Goal: Navigation & Orientation: Go to known website

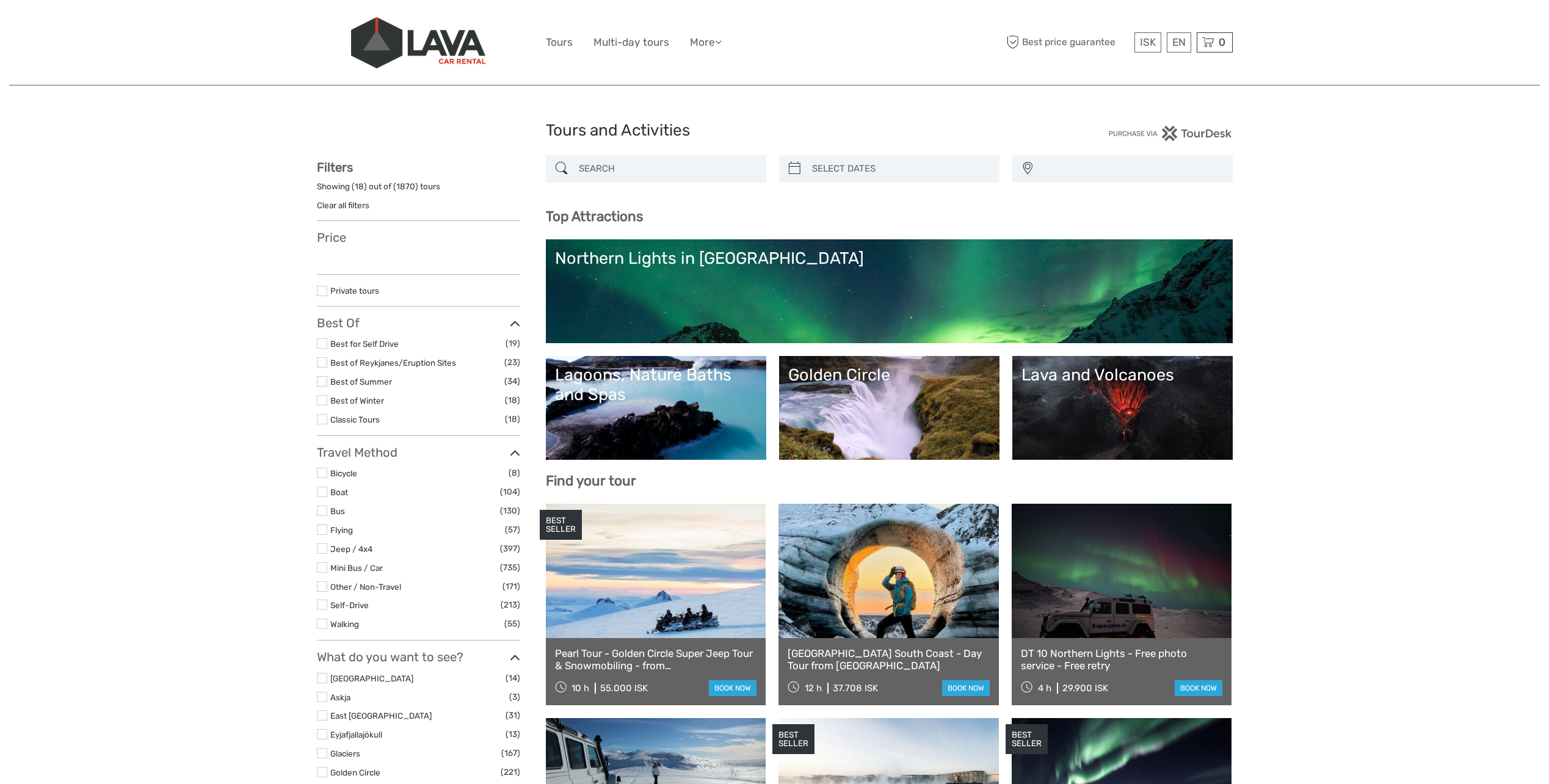
select select
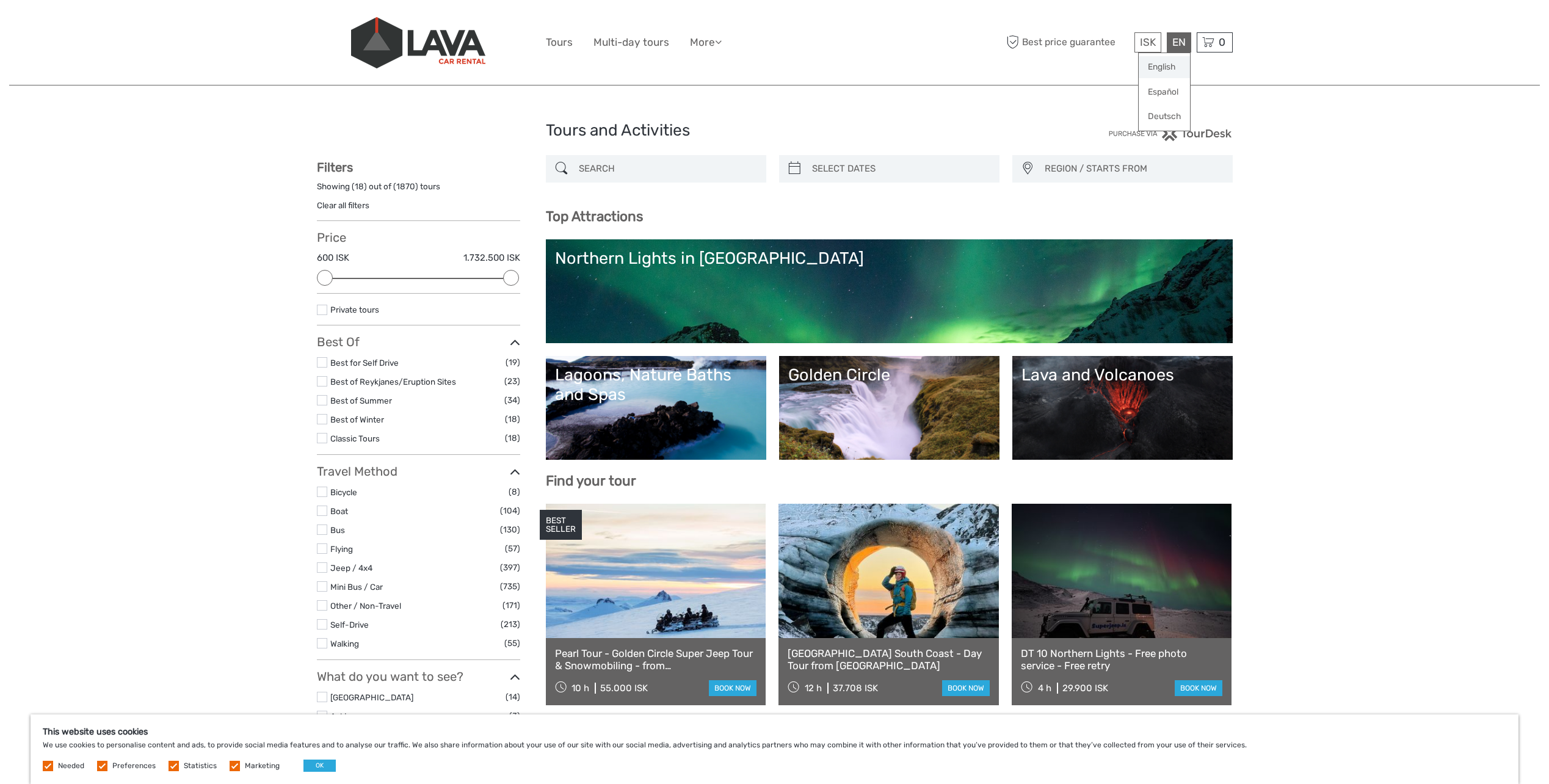
click at [1154, 69] on link "English" at bounding box center [1164, 67] width 52 height 22
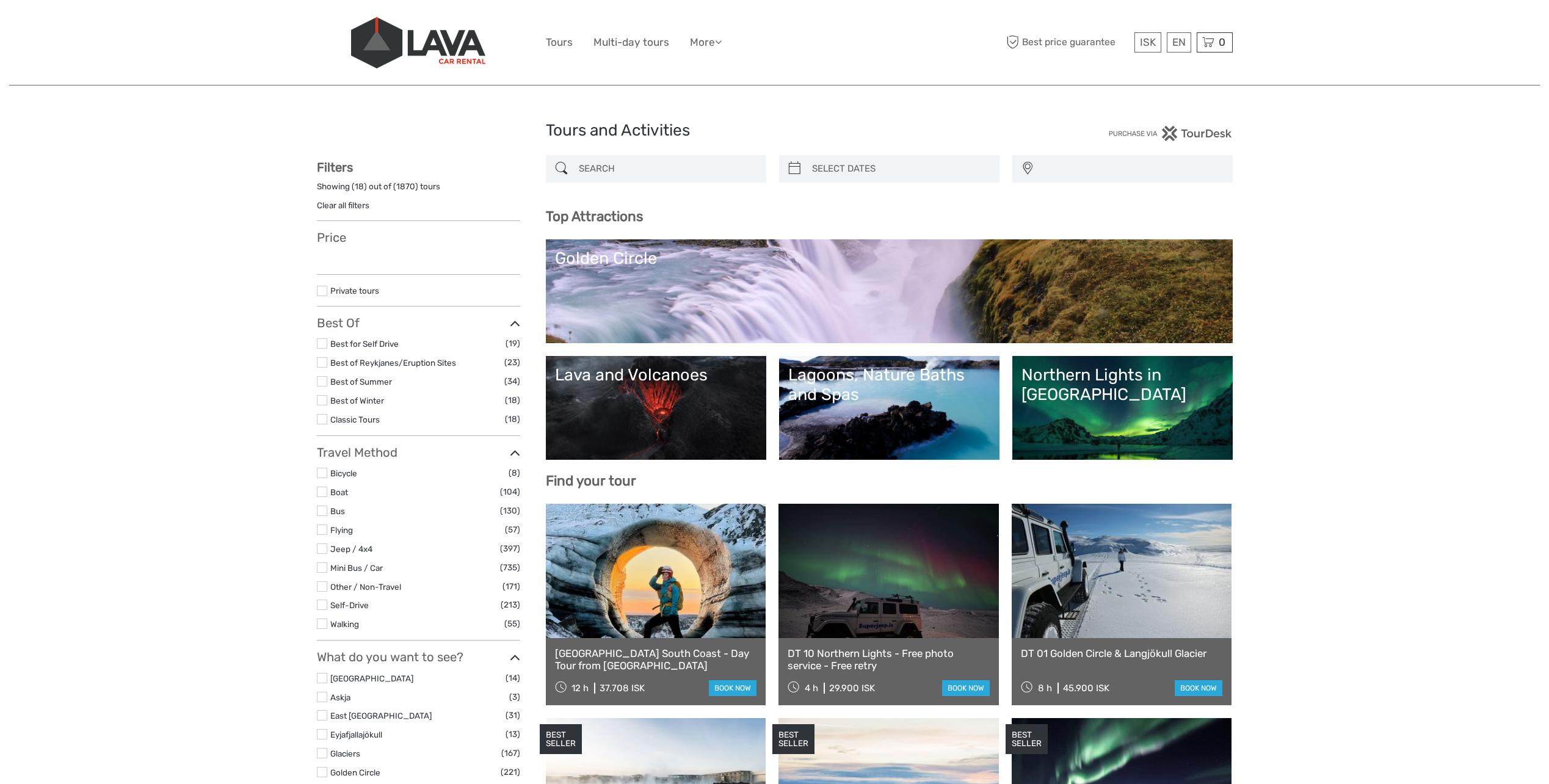
select select
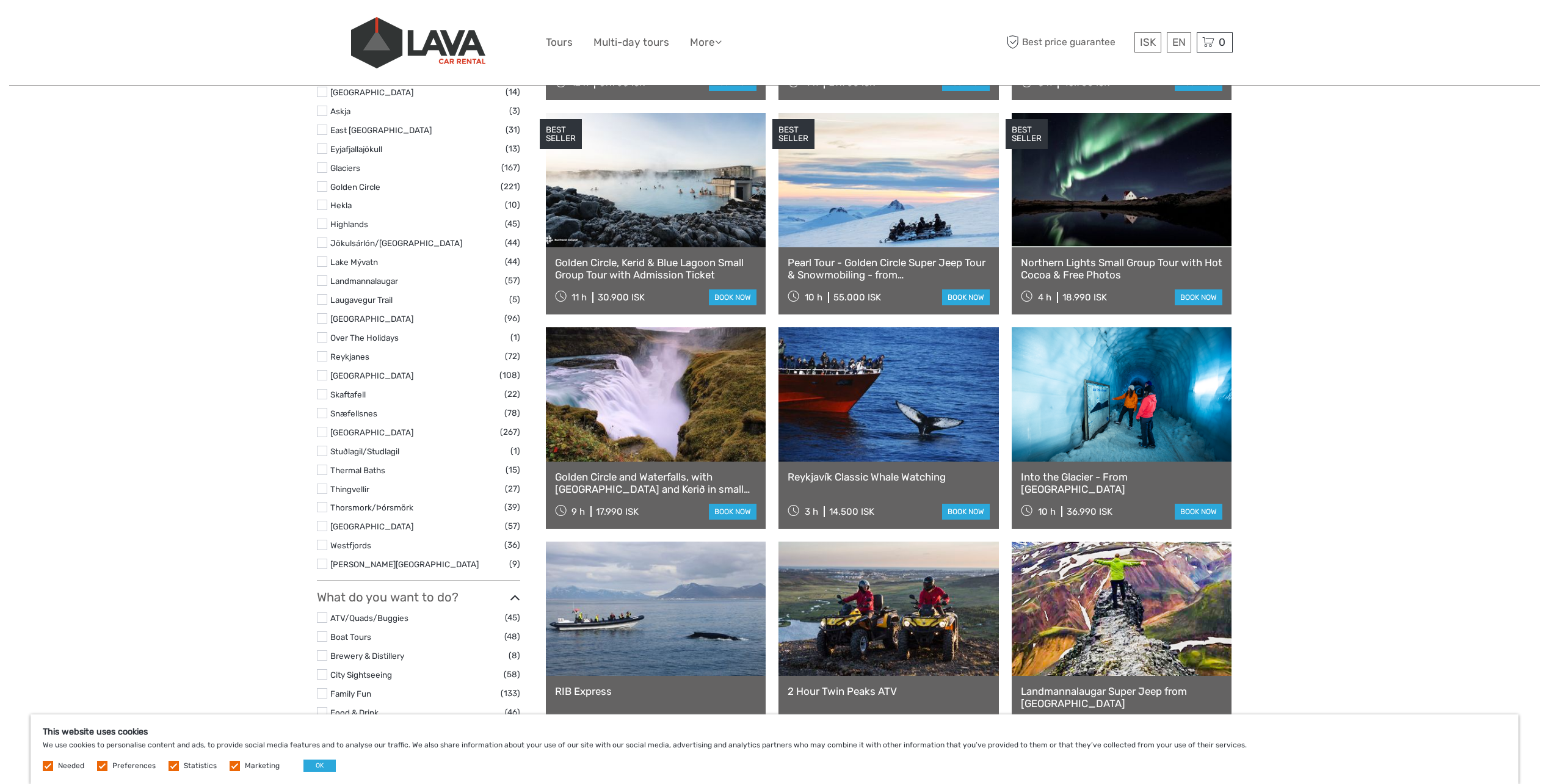
scroll to position [611, 0]
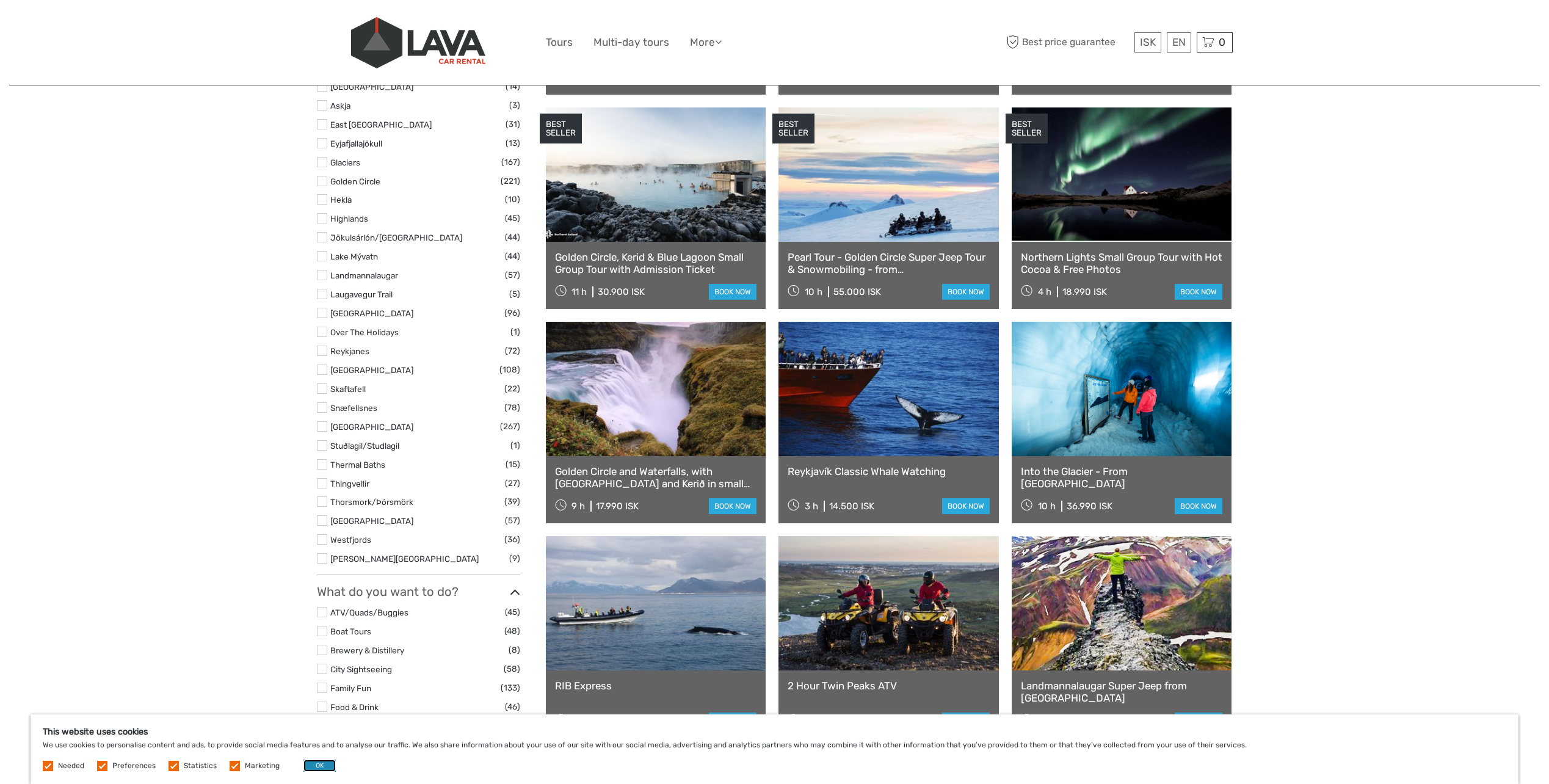
click at [311, 763] on button "OK" at bounding box center [320, 765] width 33 height 12
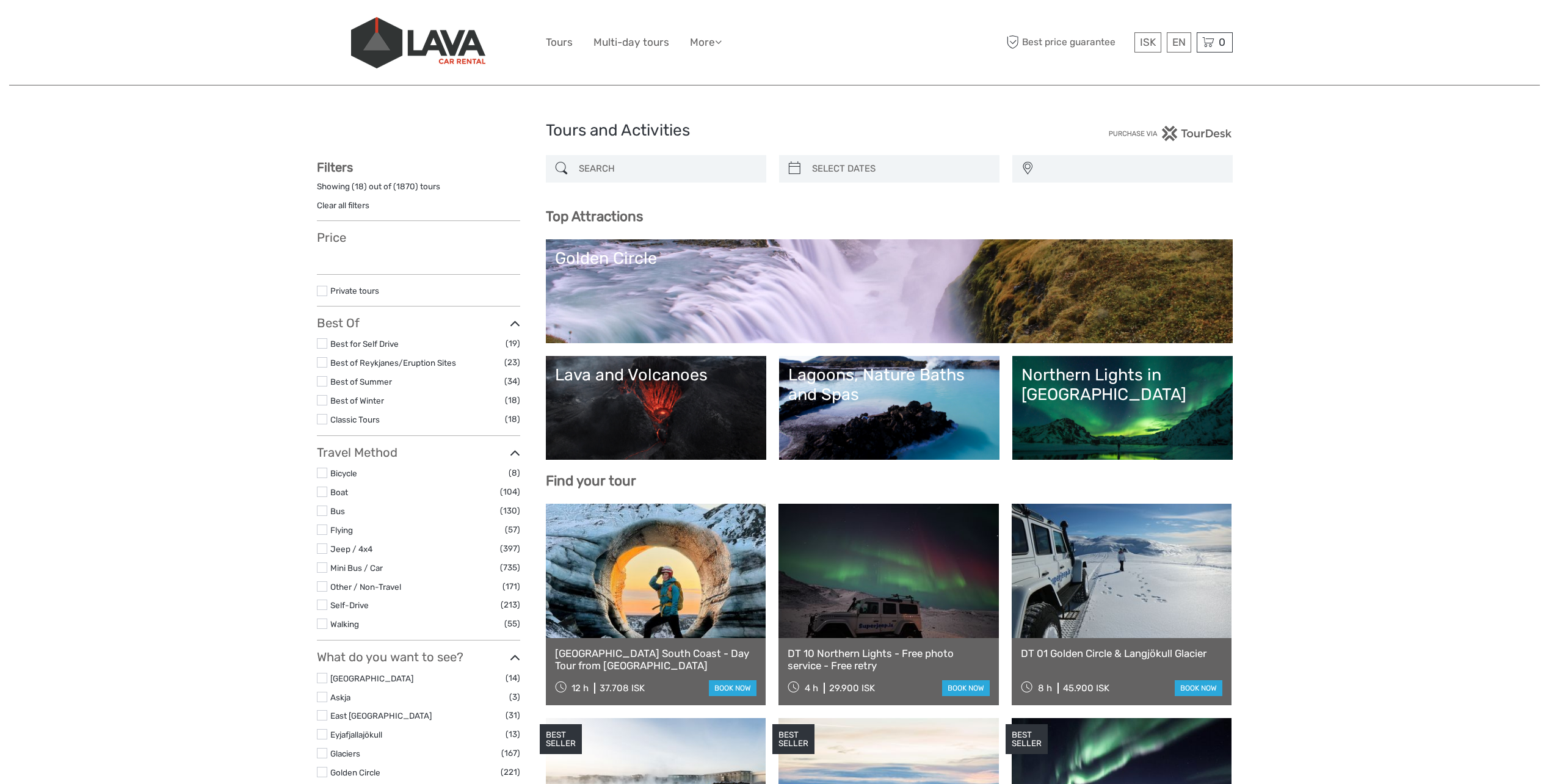
select select
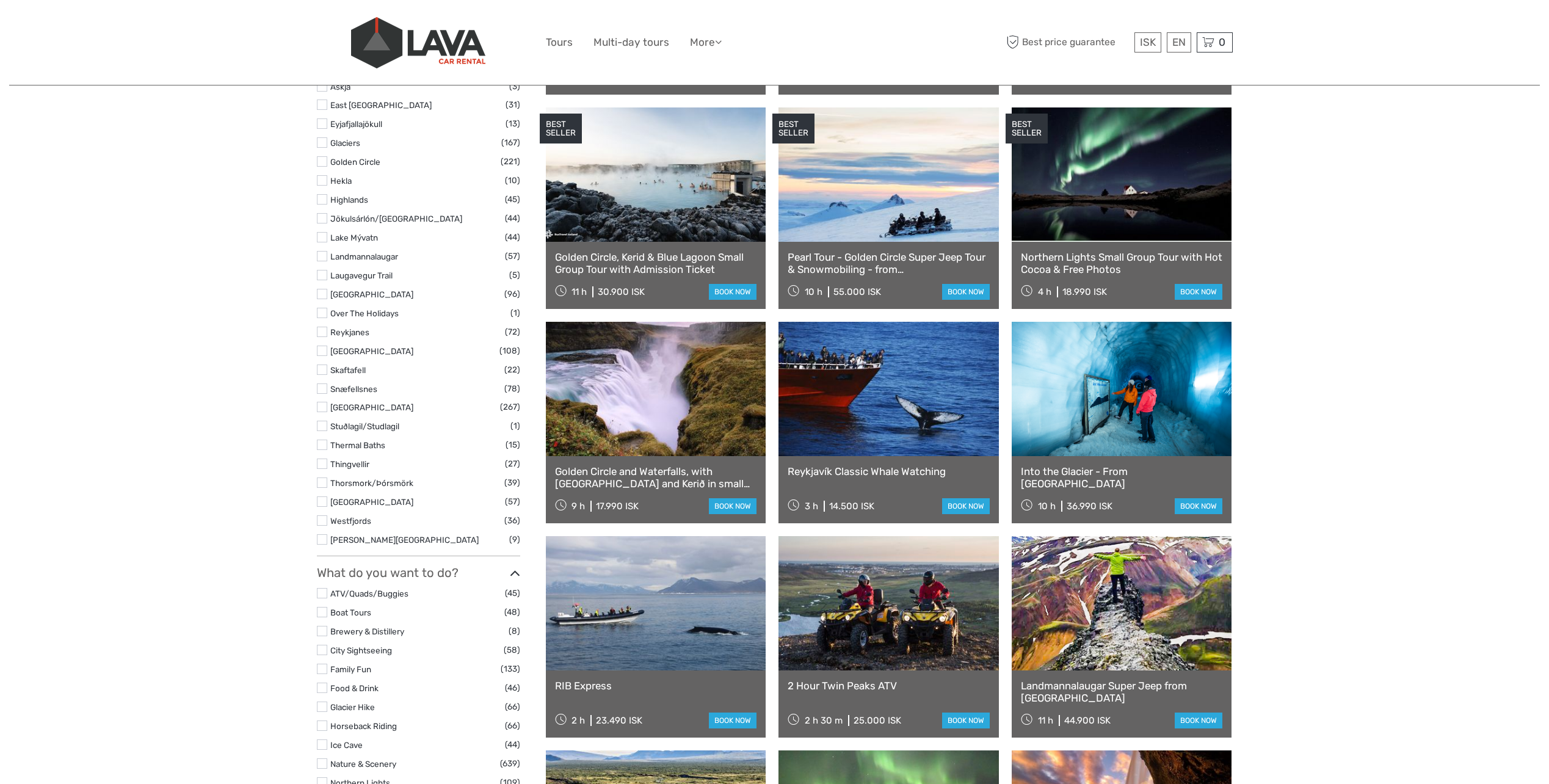
select select
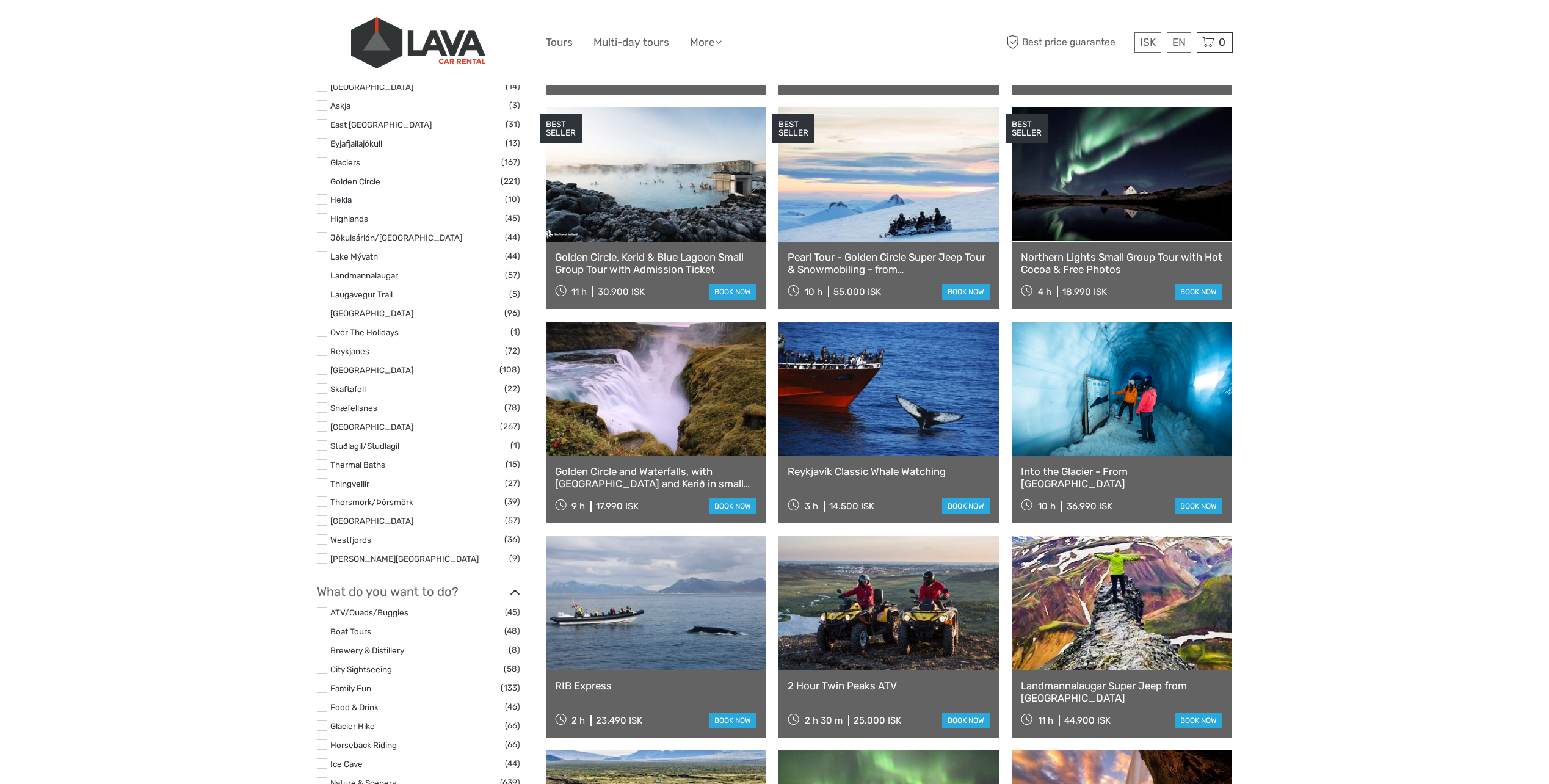
click at [428, 47] on img at bounding box center [418, 43] width 134 height 52
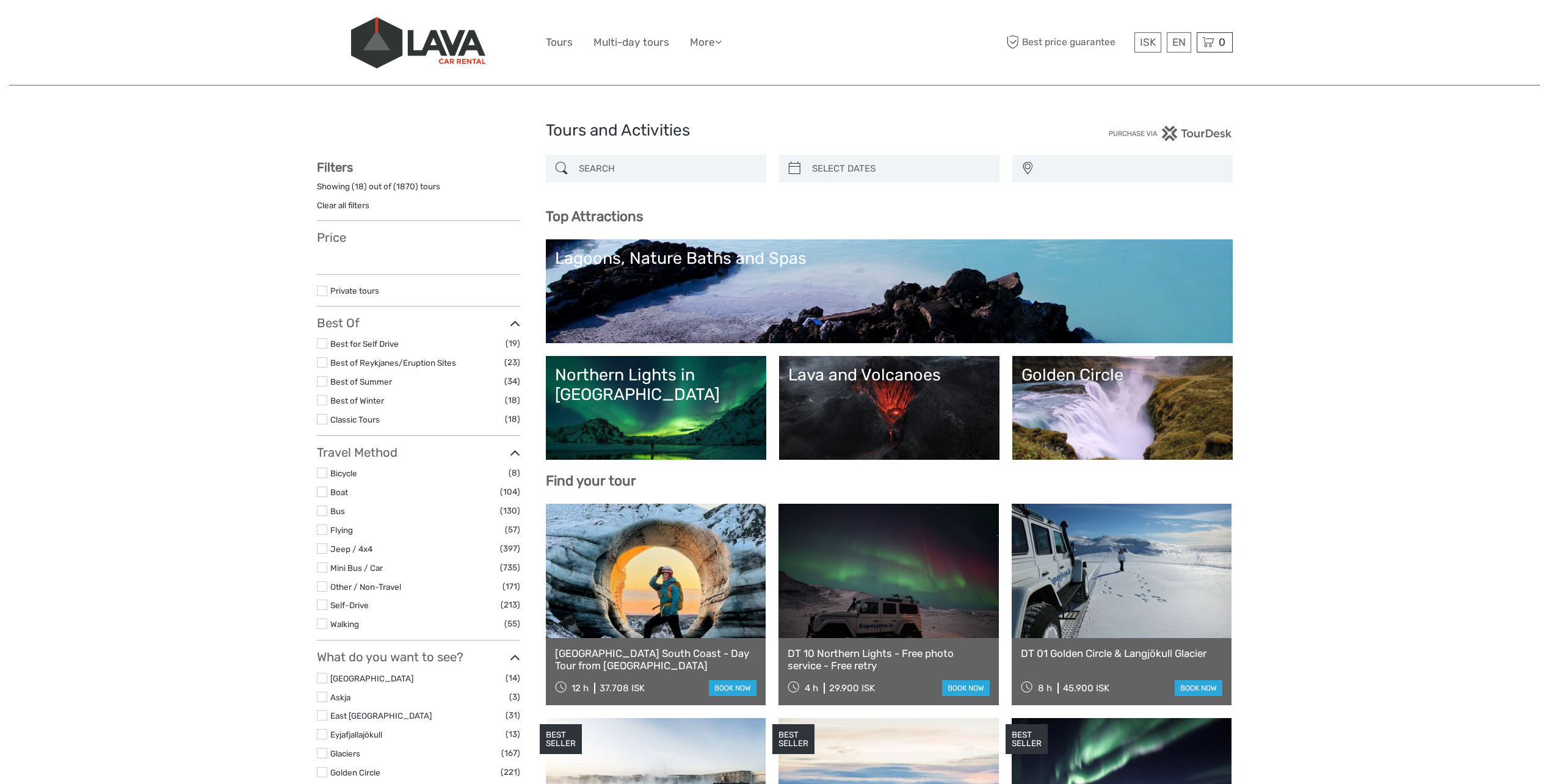
select select
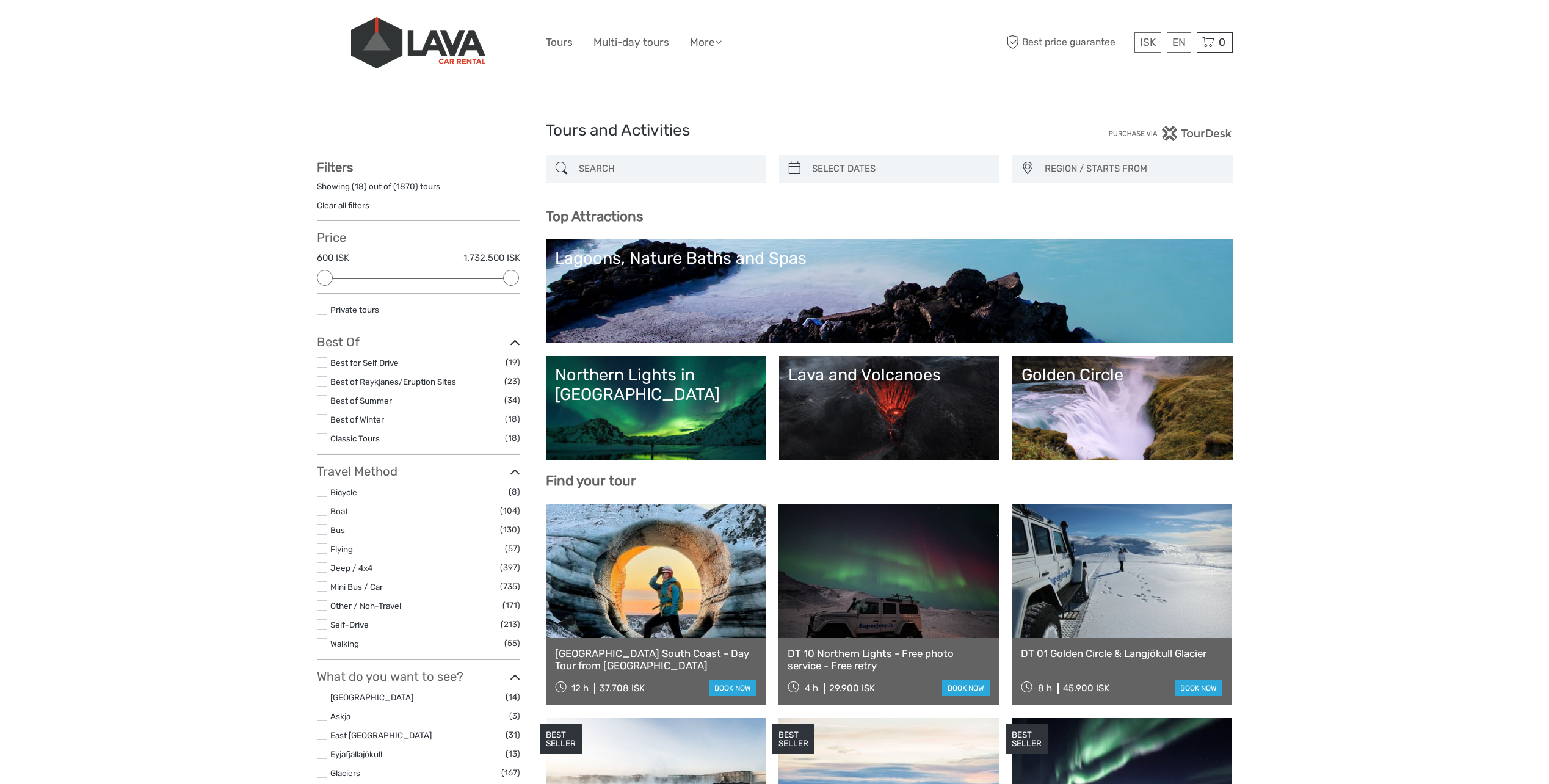
click at [714, 52] on div "ISK ISK € $ £ EN English Español Deutsch Tours Multi-day tours More Food & drin…" at bounding box center [774, 42] width 458 height 66
click at [719, 41] on icon at bounding box center [718, 42] width 7 height 11
click at [695, 123] on link "Back to Rental" at bounding box center [684, 121] width 74 height 24
